Goal: Find specific page/section: Find specific page/section

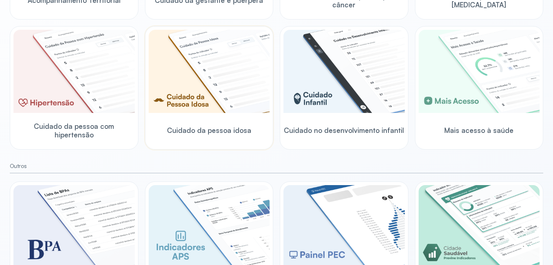
scroll to position [277, 0]
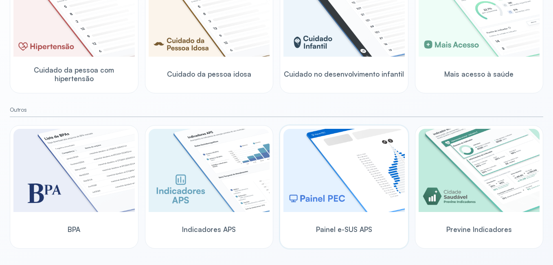
click at [345, 184] on img at bounding box center [344, 170] width 121 height 83
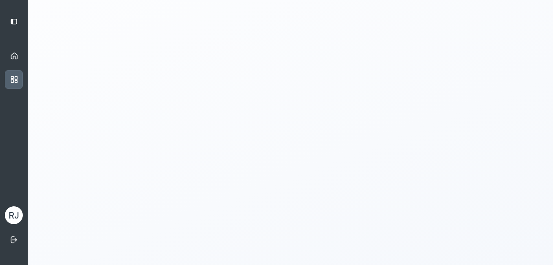
click at [21, 58] on div "Início" at bounding box center [14, 55] width 18 height 19
click at [11, 52] on icon at bounding box center [14, 56] width 8 height 8
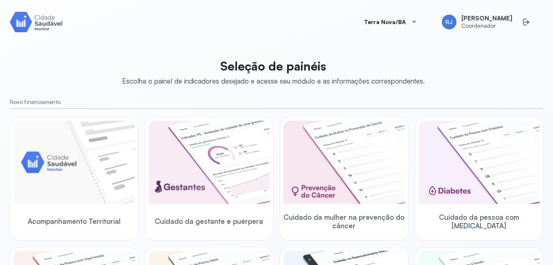
click at [68, 184] on img at bounding box center [73, 162] width 121 height 83
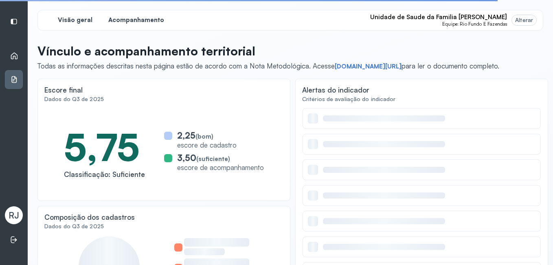
click at [143, 20] on span "Acompanhamento" at bounding box center [136, 20] width 56 height 8
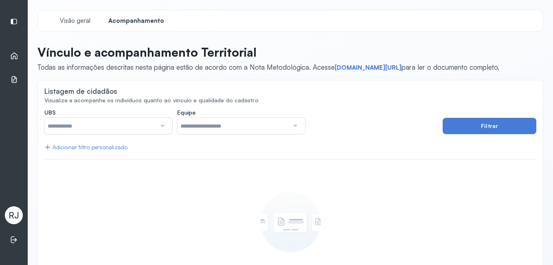
click at [160, 124] on div at bounding box center [161, 126] width 11 height 16
click at [463, 126] on button "Filtrar" at bounding box center [490, 126] width 94 height 16
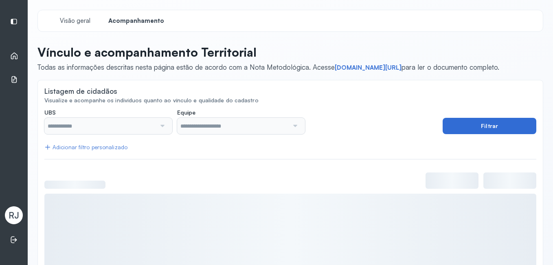
click at [463, 126] on button "Filtrar" at bounding box center [490, 126] width 94 height 16
click at [82, 147] on div "Adicionar filtro personalizado" at bounding box center [85, 147] width 83 height 7
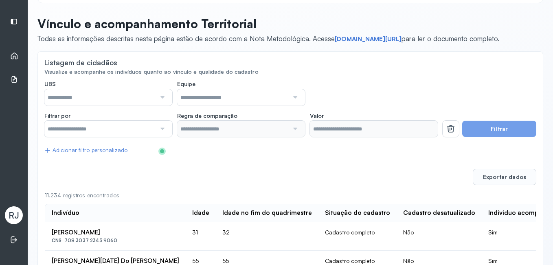
scroll to position [41, 0]
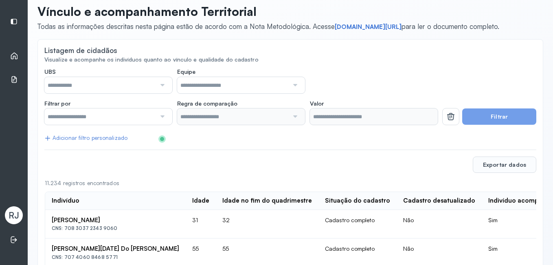
click at [162, 115] on div at bounding box center [161, 116] width 11 height 16
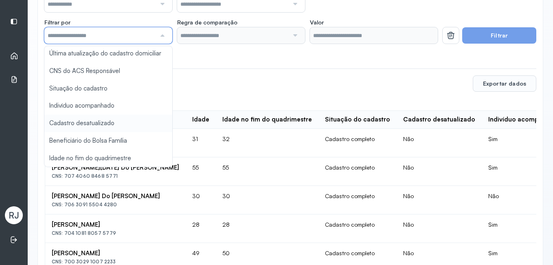
scroll to position [122, 0]
type input "*******"
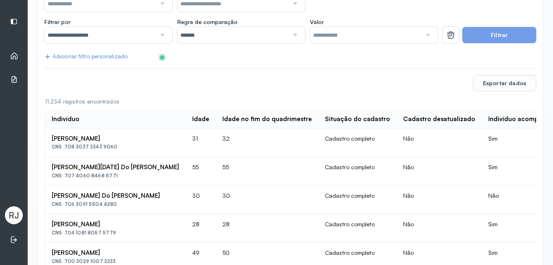
click at [497, 37] on button "Filtrar" at bounding box center [500, 35] width 74 height 16
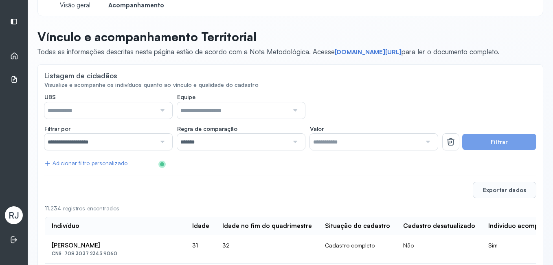
scroll to position [0, 0]
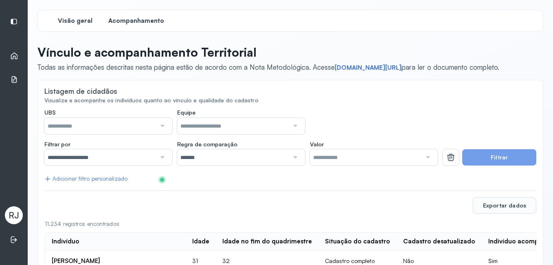
click at [71, 21] on span "Visão geral" at bounding box center [75, 21] width 35 height 8
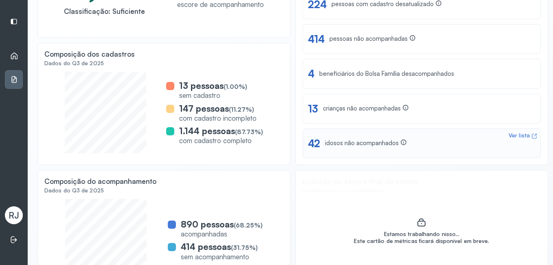
scroll to position [190, 0]
